Goal: Task Accomplishment & Management: Complete application form

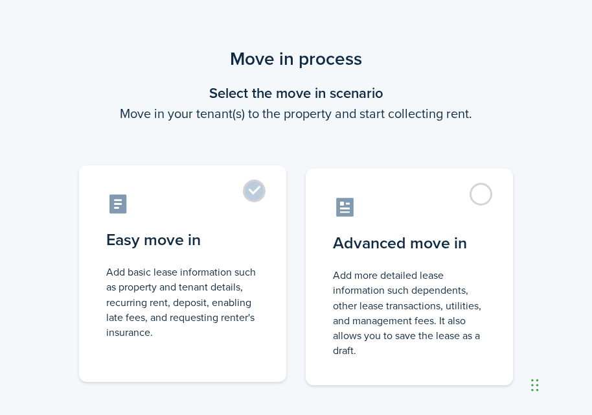
click at [260, 192] on label "Easy move in Add basic lease information such as property and tenant details, r…" at bounding box center [182, 273] width 207 height 216
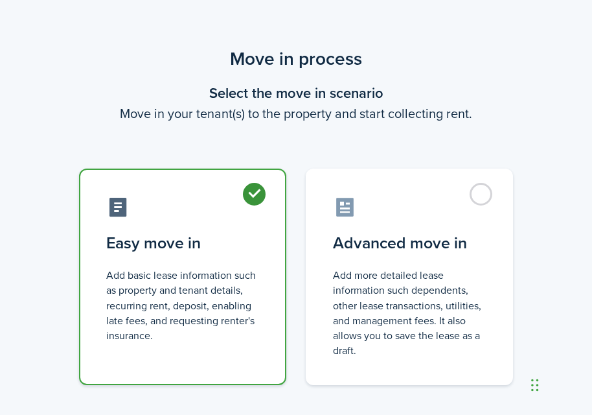
radio input "true"
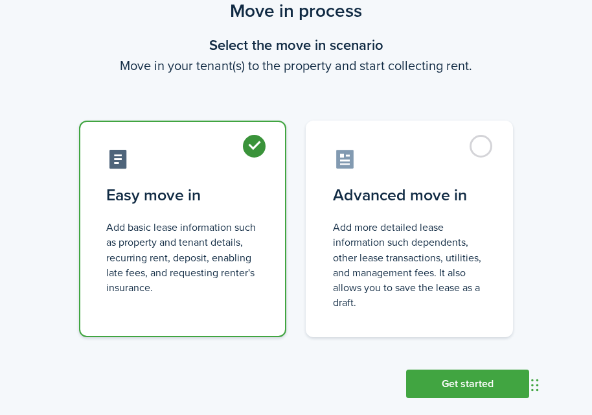
scroll to position [67, 0]
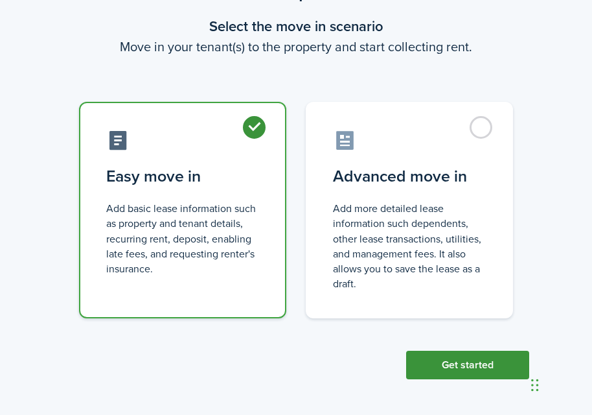
click at [459, 367] on button "Get started" at bounding box center [467, 364] width 123 height 29
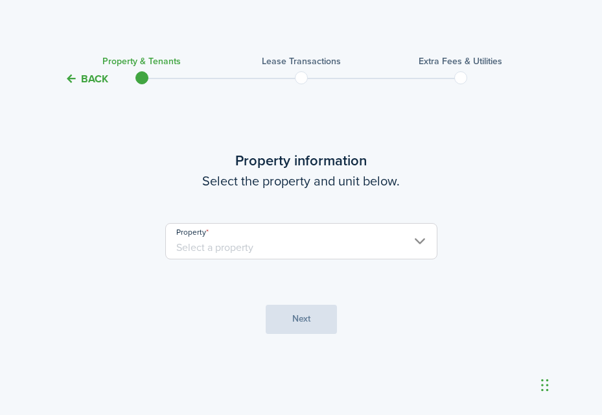
click at [420, 240] on input "Property" at bounding box center [301, 241] width 272 height 36
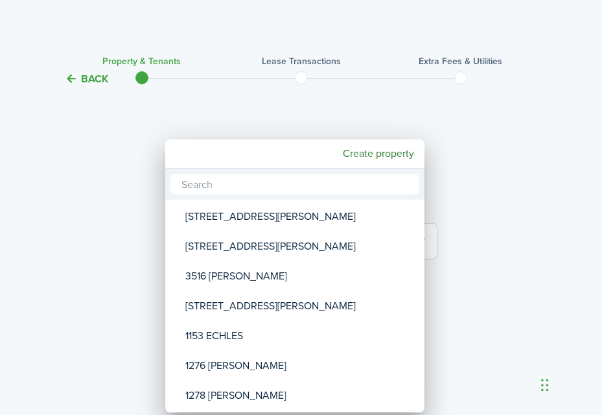
click at [242, 186] on input "text" at bounding box center [294, 184] width 249 height 21
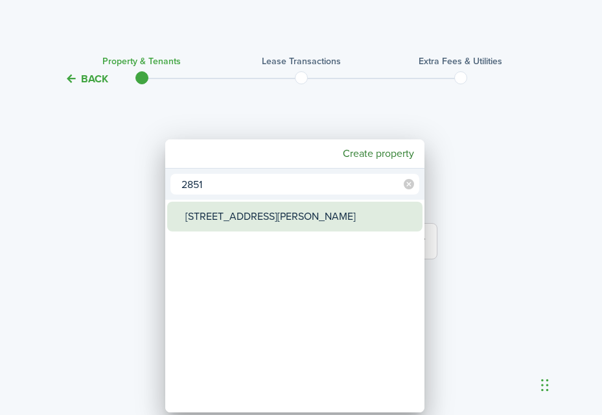
type input "2851"
click at [269, 219] on div "[STREET_ADDRESS][PERSON_NAME]" at bounding box center [299, 216] width 229 height 30
type input "[STREET_ADDRESS][PERSON_NAME]"
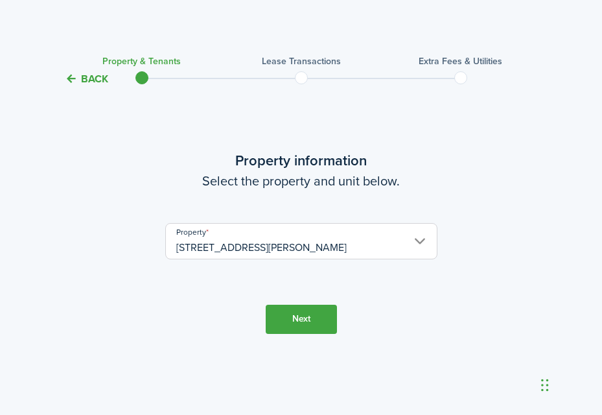
click at [296, 323] on button "Next" at bounding box center [301, 318] width 71 height 29
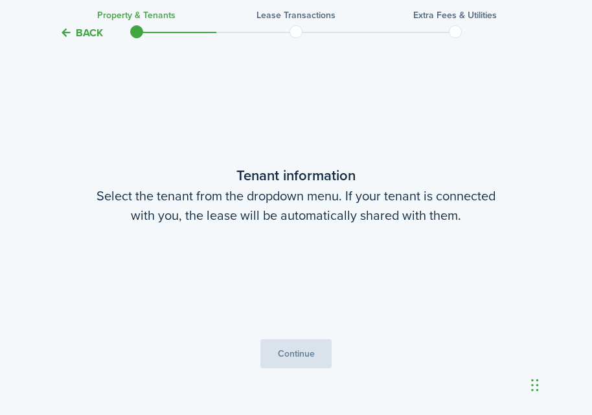
scroll to position [328, 0]
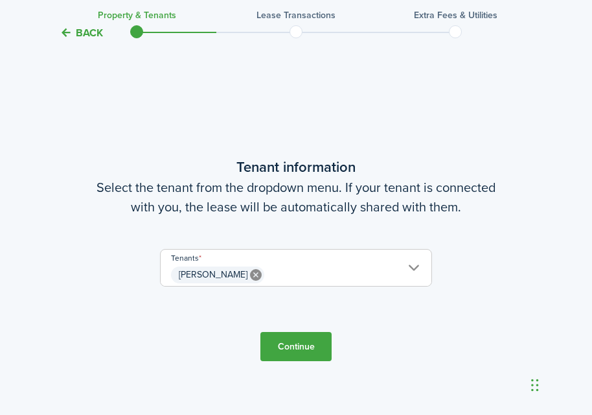
click at [299, 343] on button "Continue" at bounding box center [295, 346] width 71 height 29
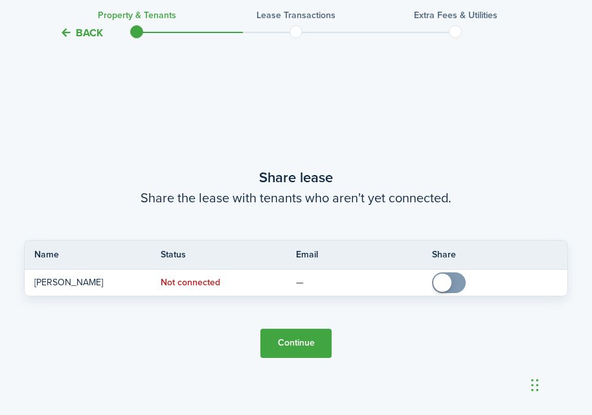
scroll to position [742, 0]
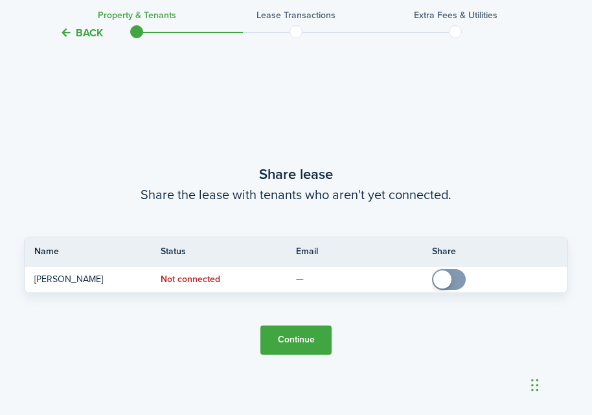
click at [299, 343] on button "Continue" at bounding box center [295, 339] width 71 height 29
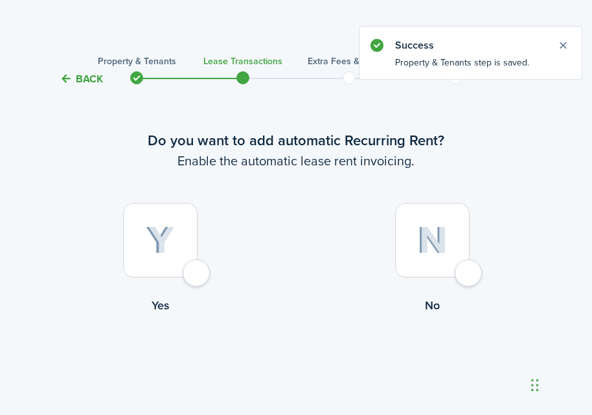
click at [198, 275] on div at bounding box center [160, 240] width 74 height 74
radio input "true"
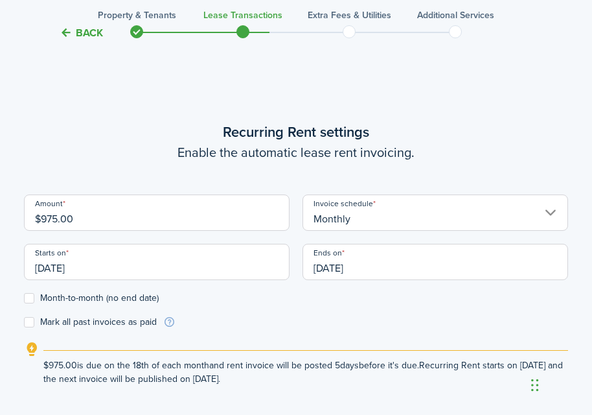
scroll to position [356, 0]
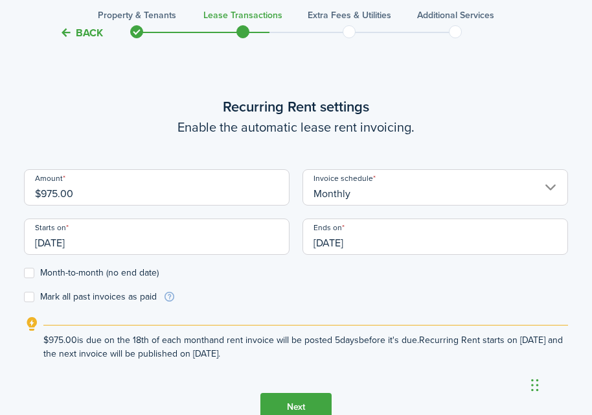
drag, startPoint x: 91, startPoint y: 194, endPoint x: -10, endPoint y: 190, distance: 101.1
click at [60, 242] on input "[DATE]" at bounding box center [157, 236] width 266 height 36
type input "$1,400.00"
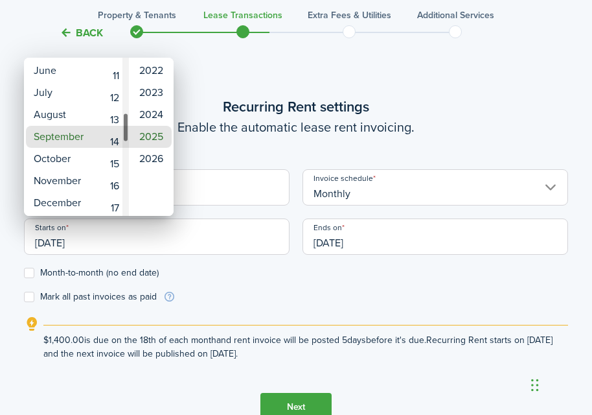
drag, startPoint x: 126, startPoint y: 140, endPoint x: 126, endPoint y: 122, distance: 18.1
click at [126, 122] on div "Day" at bounding box center [125, 127] width 6 height 30
click at [117, 157] on mbsc-wheel-item "15" at bounding box center [111, 159] width 32 height 22
type input "[DATE]"
click at [29, 272] on div at bounding box center [295, 207] width 799 height 622
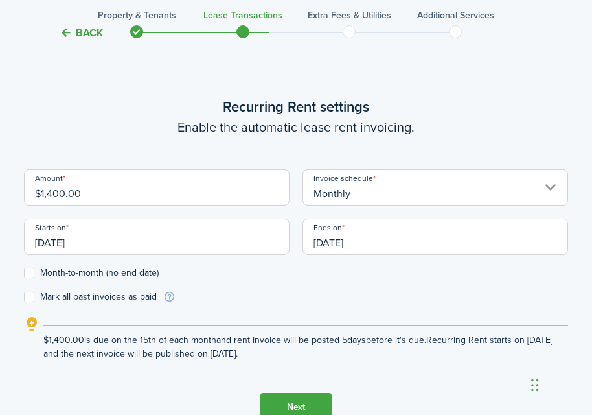
drag, startPoint x: 372, startPoint y: 240, endPoint x: 300, endPoint y: 233, distance: 72.9
click at [300, 233] on div "Ends on [DATE]" at bounding box center [435, 242] width 279 height 49
click at [371, 246] on input "[DATE]" at bounding box center [436, 236] width 266 height 36
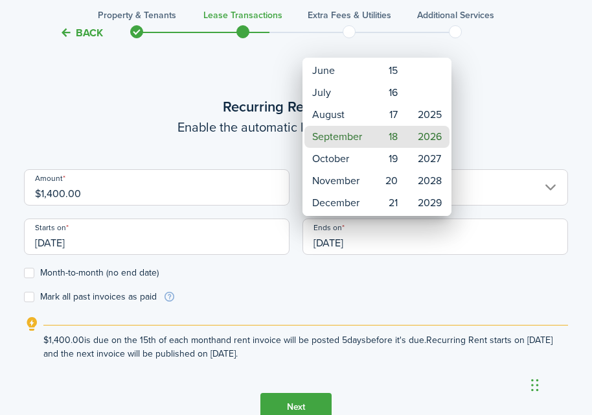
click at [367, 240] on div at bounding box center [295, 207] width 799 height 622
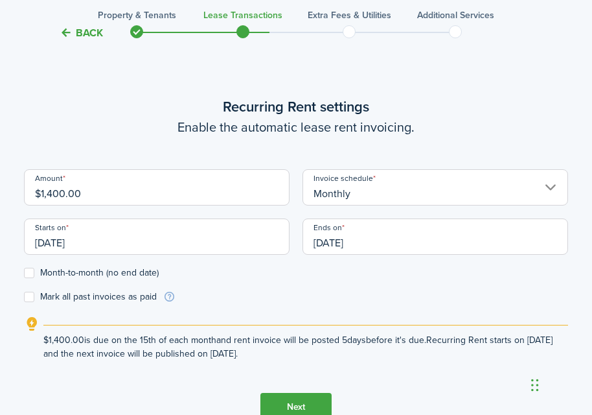
click at [28, 273] on label "Month-to-month (no end date)" at bounding box center [91, 273] width 135 height 10
click at [24, 273] on input "Month-to-month (no end date)" at bounding box center [23, 272] width 1 height 1
checkbox input "true"
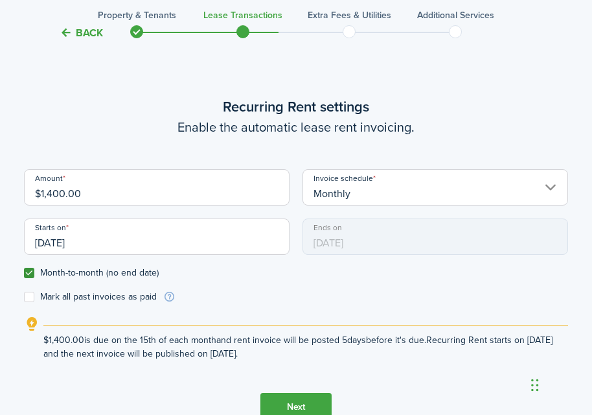
click at [58, 240] on input "[DATE]" at bounding box center [157, 236] width 266 height 36
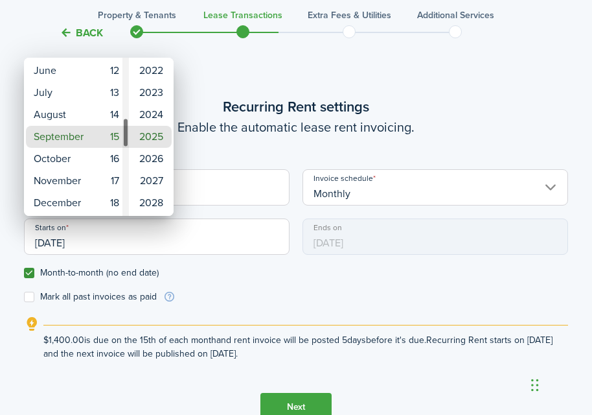
click at [126, 131] on div "Day" at bounding box center [125, 132] width 6 height 30
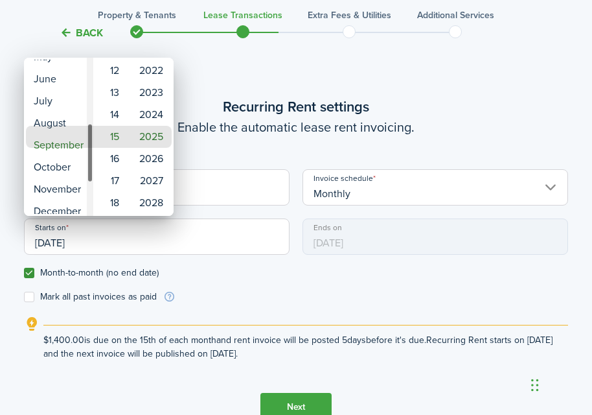
click at [93, 146] on div "Month" at bounding box center [90, 152] width 6 height 60
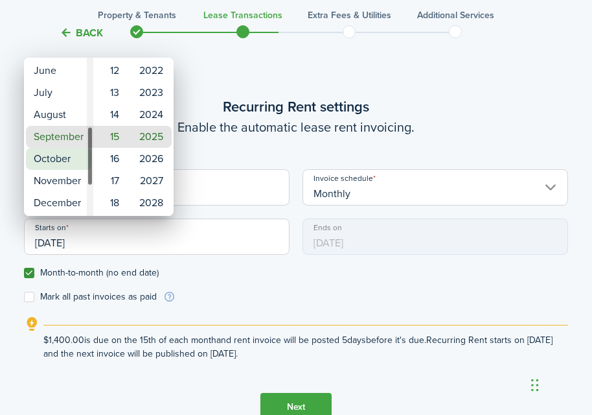
click at [67, 161] on mbsc-wheel-item "October" at bounding box center [58, 159] width 65 height 22
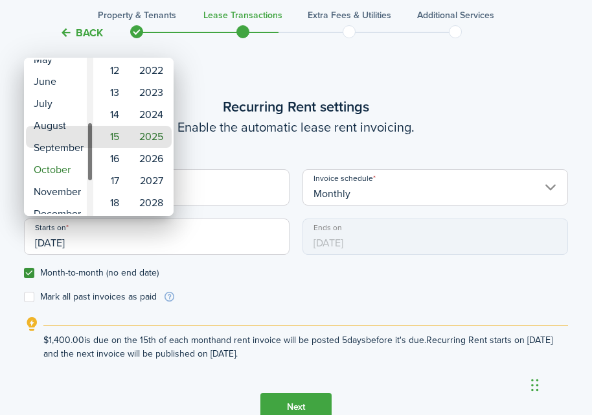
drag, startPoint x: 89, startPoint y: 159, endPoint x: 87, endPoint y: 148, distance: 11.9
click at [87, 148] on div "Month" at bounding box center [90, 152] width 6 height 60
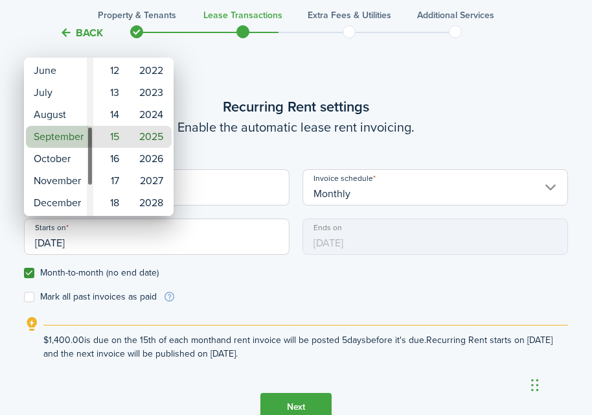
click at [74, 135] on mbsc-wheel-item "September" at bounding box center [58, 137] width 65 height 22
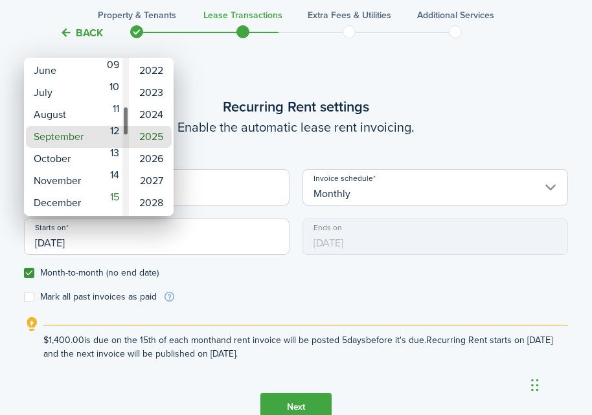
drag, startPoint x: 126, startPoint y: 134, endPoint x: 126, endPoint y: 122, distance: 11.7
click at [126, 122] on div "Day" at bounding box center [125, 121] width 6 height 30
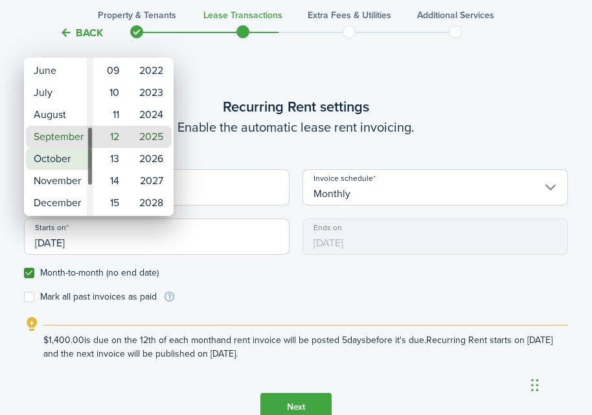
click at [61, 163] on mbsc-wheel-item "October" at bounding box center [58, 159] width 65 height 22
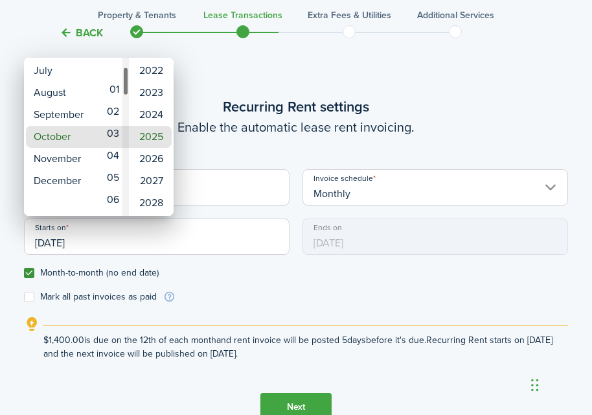
drag, startPoint x: 128, startPoint y: 117, endPoint x: 126, endPoint y: 80, distance: 36.9
click at [126, 80] on div "Day" at bounding box center [125, 80] width 6 height 29
click at [117, 95] on mbsc-wheel-item "01" at bounding box center [111, 93] width 32 height 22
type input "[DATE]"
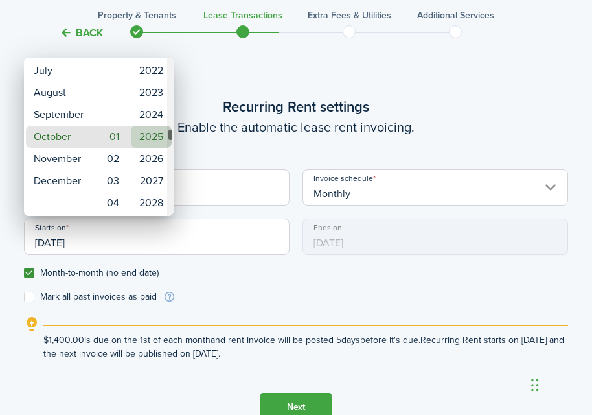
click at [159, 136] on mbsc-wheel-item "2025" at bounding box center [151, 137] width 41 height 22
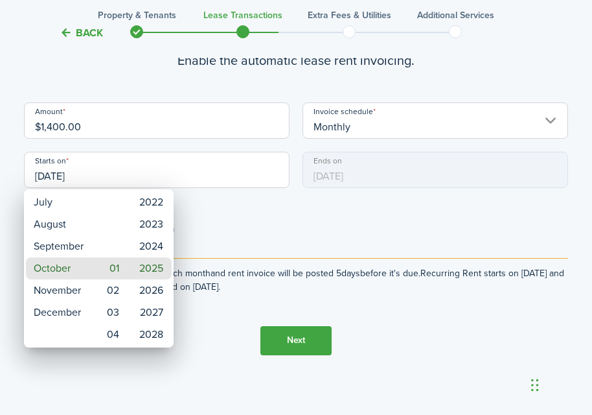
scroll to position [424, 0]
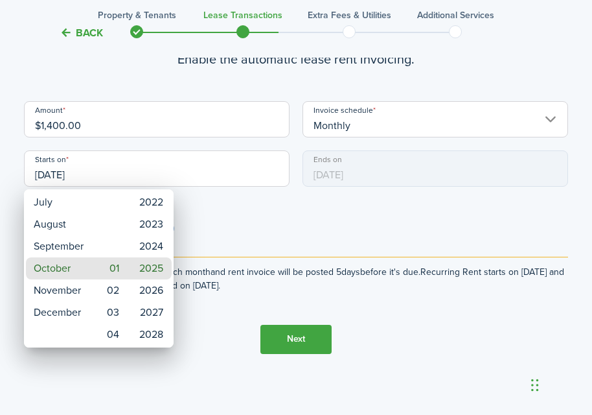
click at [310, 341] on div at bounding box center [295, 207] width 799 height 622
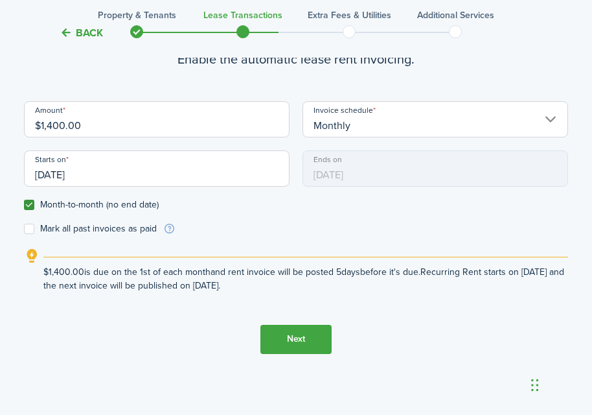
click at [295, 336] on button "Next" at bounding box center [295, 339] width 71 height 29
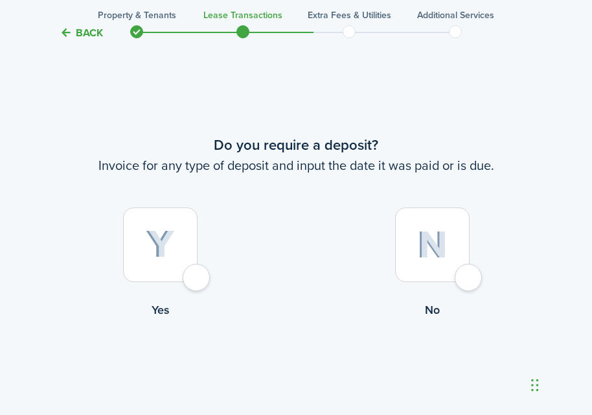
scroll to position [771, 0]
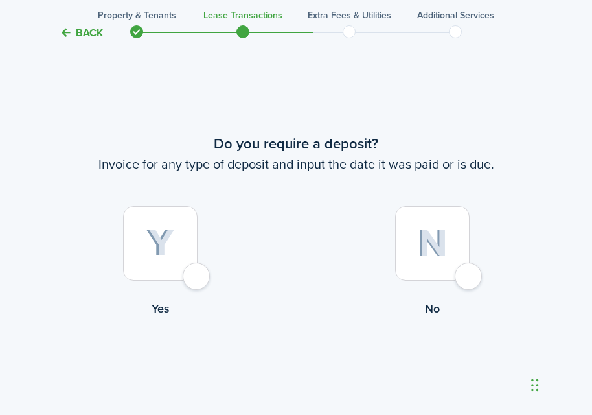
click at [470, 280] on div at bounding box center [432, 243] width 74 height 74
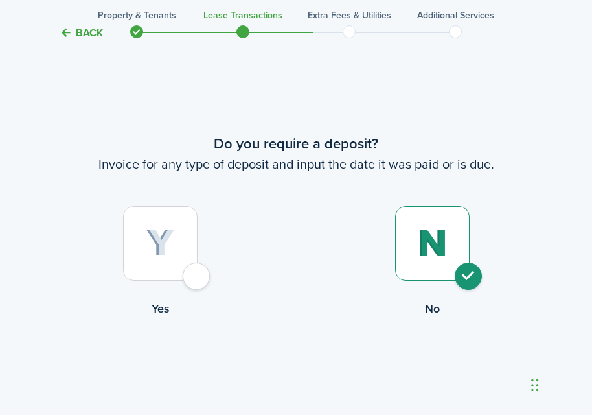
radio input "true"
click at [304, 376] on button "Continue" at bounding box center [295, 370] width 71 height 29
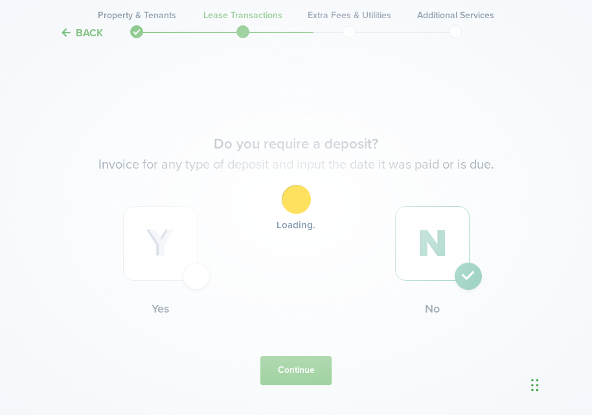
scroll to position [0, 0]
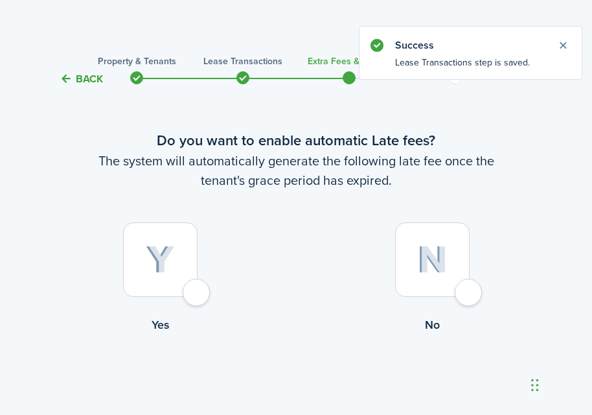
drag, startPoint x: 200, startPoint y: 291, endPoint x: 209, endPoint y: 290, distance: 9.2
click at [198, 290] on div at bounding box center [160, 259] width 74 height 74
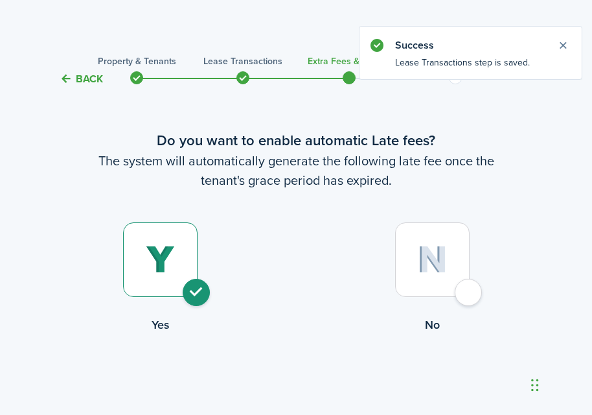
radio input "true"
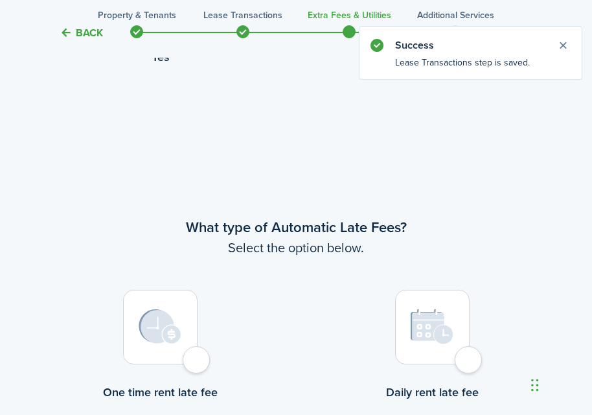
scroll to position [376, 0]
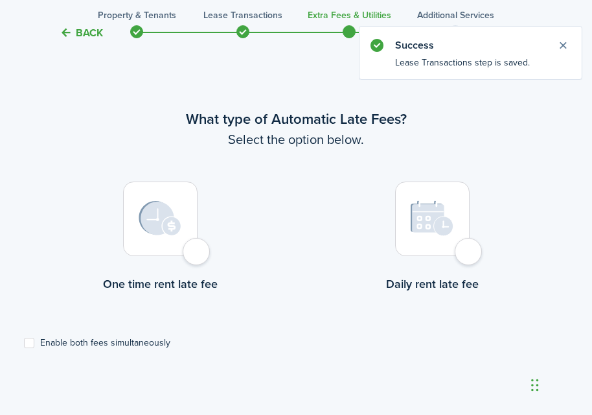
click at [198, 249] on div at bounding box center [160, 218] width 74 height 74
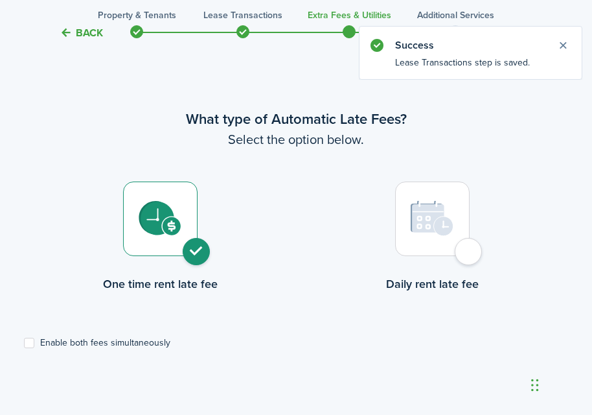
radio input "true"
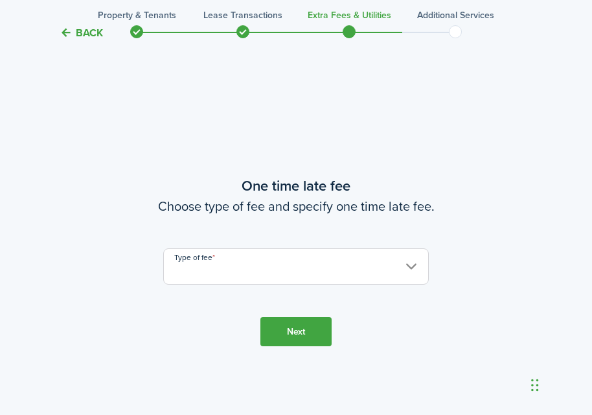
scroll to position [790, 0]
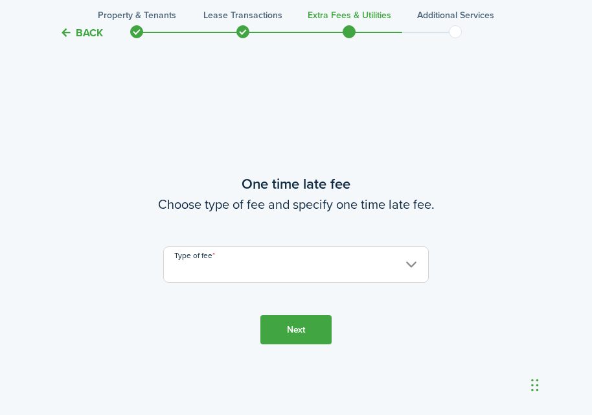
click at [411, 264] on input "Type of fee" at bounding box center [296, 264] width 266 height 36
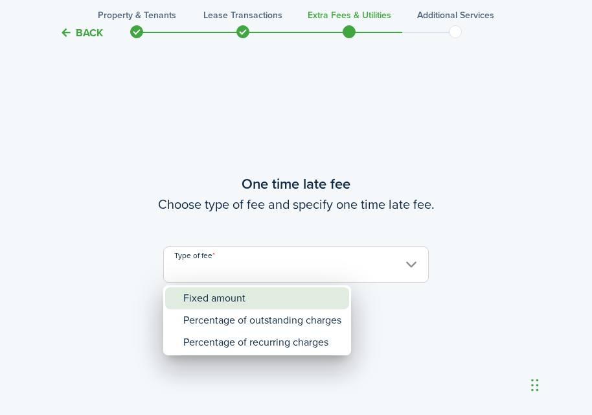
click at [253, 299] on div "Fixed amount" at bounding box center [262, 298] width 158 height 22
type input "Fixed amount"
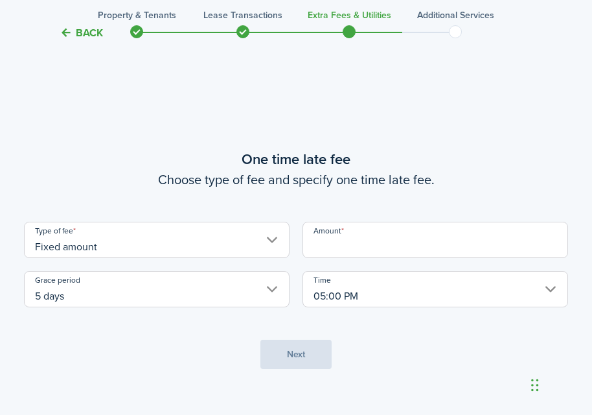
click at [350, 245] on input "Amount" at bounding box center [436, 240] width 266 height 36
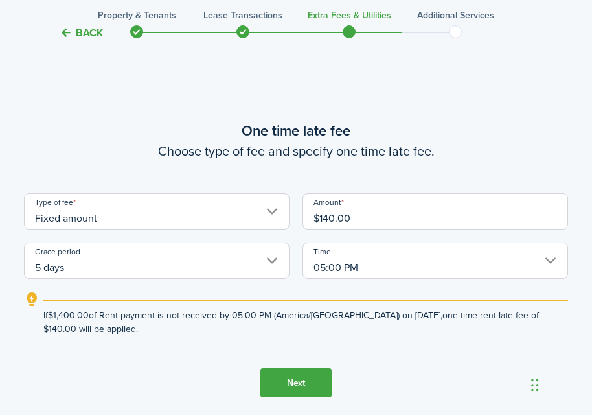
type input "$140.00"
click at [301, 383] on button "Next" at bounding box center [295, 382] width 71 height 29
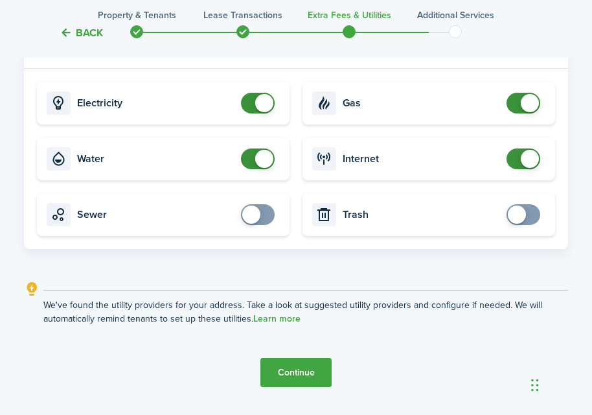
scroll to position [1398, 0]
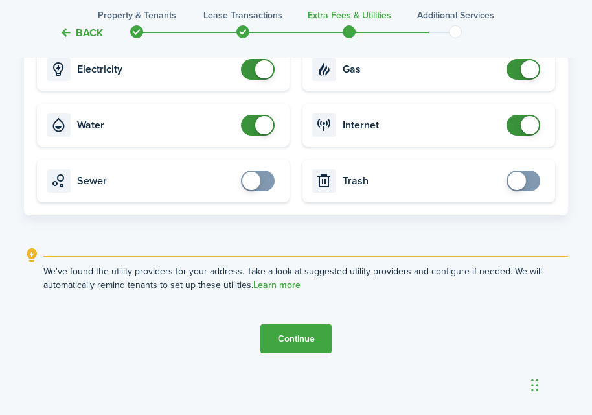
click at [301, 337] on button "Continue" at bounding box center [295, 338] width 71 height 29
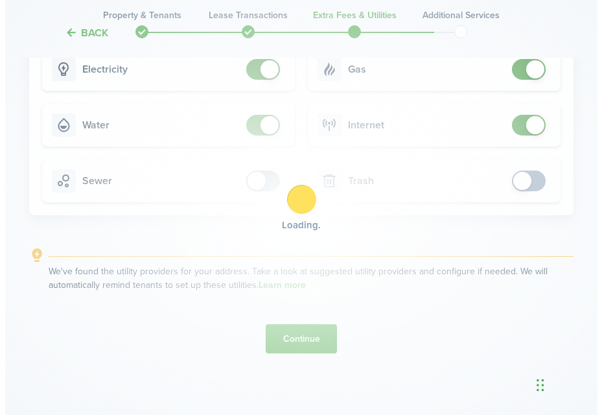
scroll to position [0, 0]
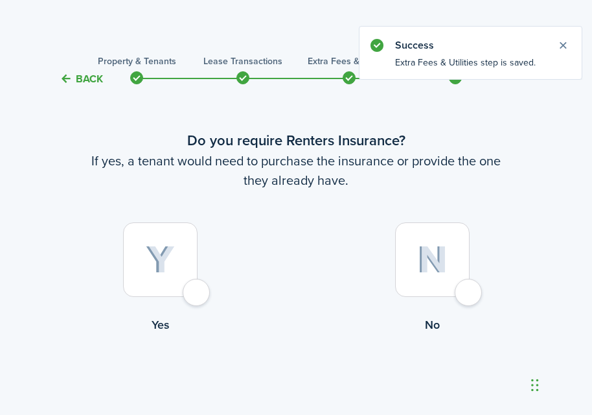
click at [468, 296] on div at bounding box center [432, 259] width 74 height 74
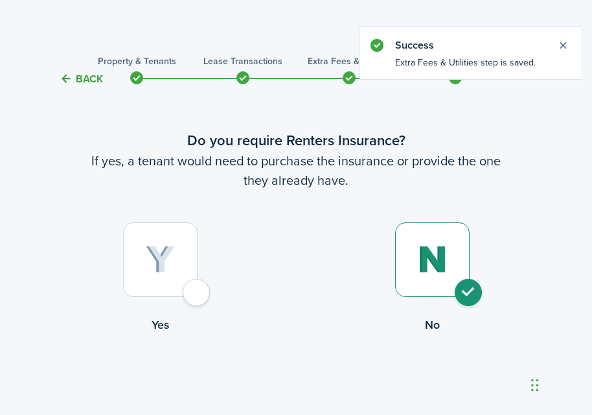
radio input "true"
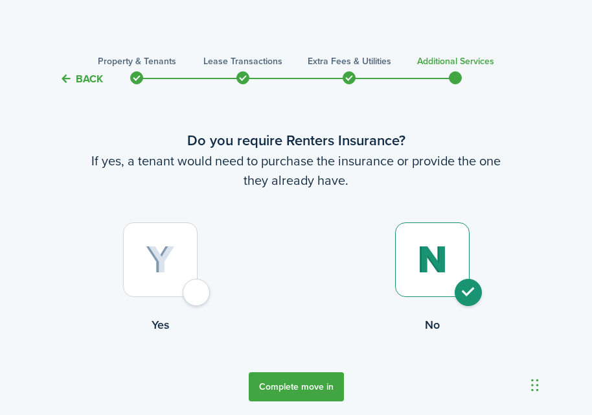
click at [286, 385] on button "Complete move in" at bounding box center [296, 386] width 95 height 29
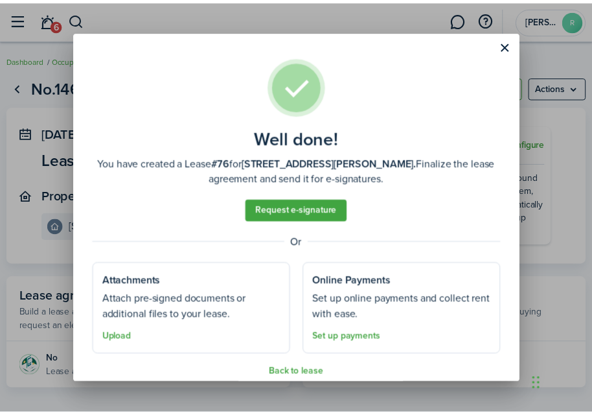
scroll to position [15, 0]
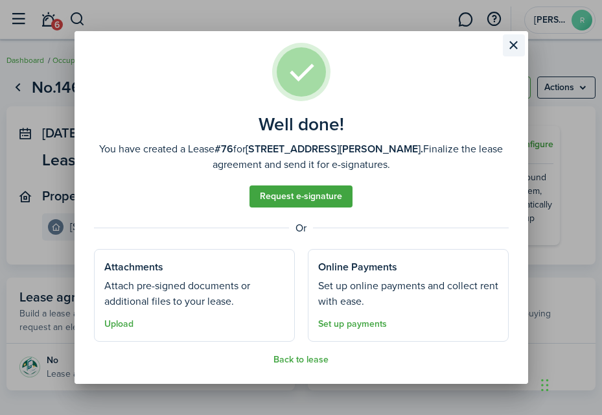
click at [514, 43] on button "Close modal" at bounding box center [514, 45] width 22 height 22
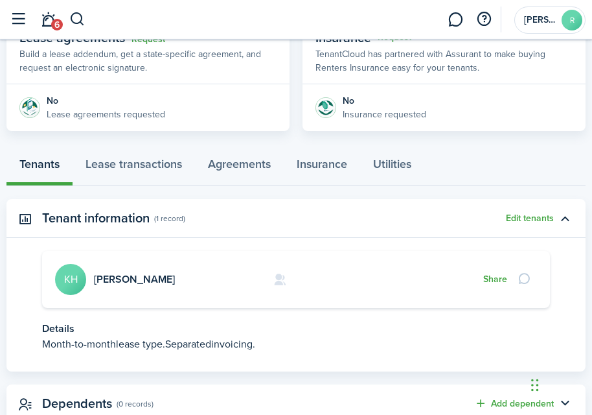
scroll to position [0, 0]
